Goal: Navigation & Orientation: Find specific page/section

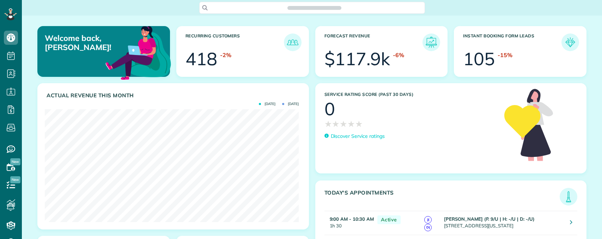
scroll to position [113, 254]
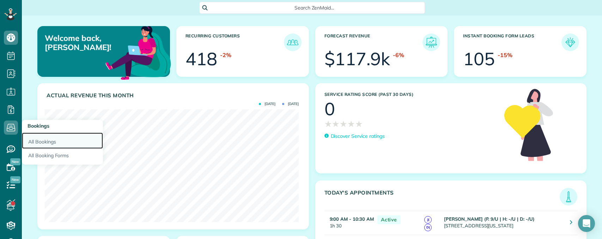
drag, startPoint x: 42, startPoint y: 142, endPoint x: 45, endPoint y: 141, distance: 3.8
click at [42, 142] on link "All Bookings" at bounding box center [62, 141] width 81 height 16
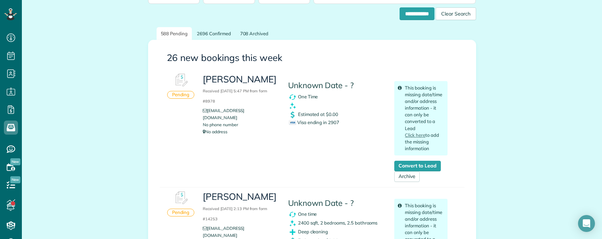
scroll to position [106, 0]
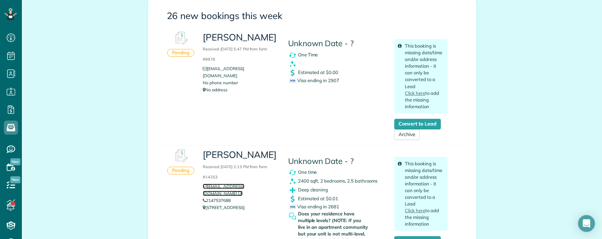
drag, startPoint x: 239, startPoint y: 183, endPoint x: 237, endPoint y: 186, distance: 3.9
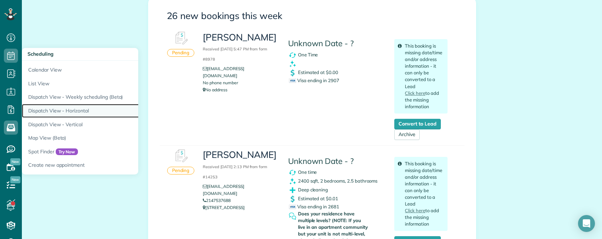
click at [67, 109] on link "Dispatch View - Horizontal" at bounding box center [110, 111] width 176 height 14
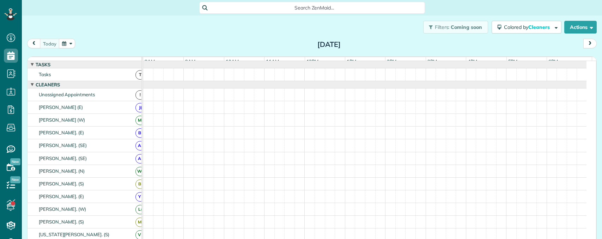
scroll to position [3, 3]
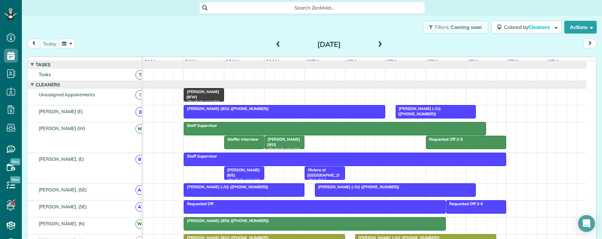
click at [66, 44] on button "button" at bounding box center [67, 44] width 16 height 10
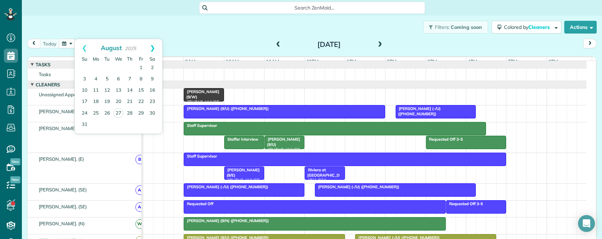
click at [153, 49] on link "Next" at bounding box center [152, 48] width 19 height 18
click at [106, 67] on link "2" at bounding box center [107, 67] width 11 height 11
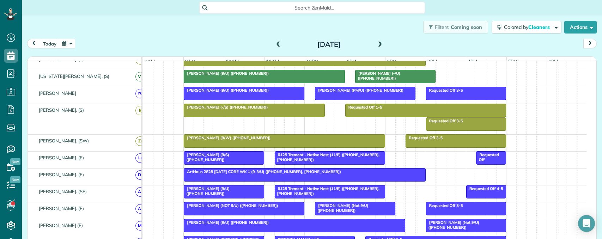
scroll to position [209, 0]
